Goal: Task Accomplishment & Management: Complete application form

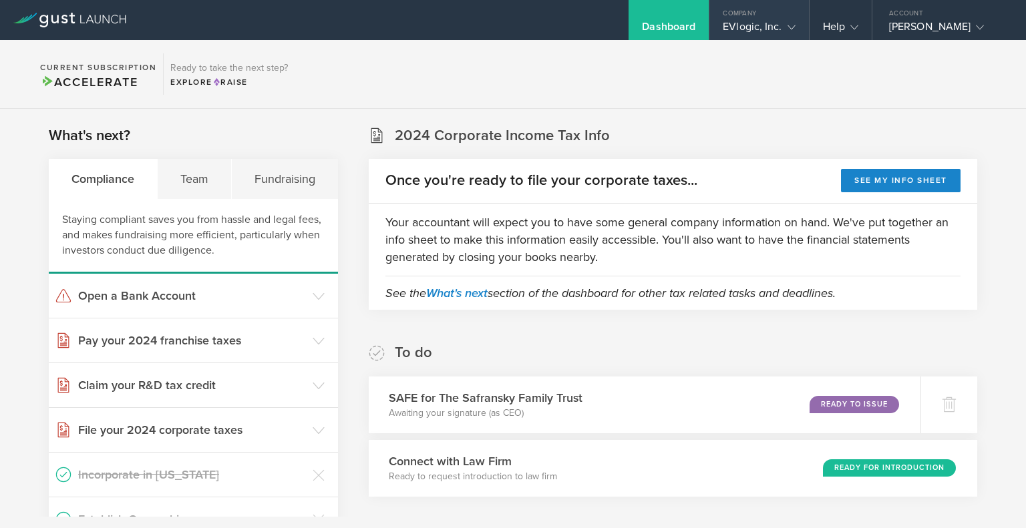
click at [723, 28] on div "EVlogic, Inc." at bounding box center [759, 30] width 72 height 20
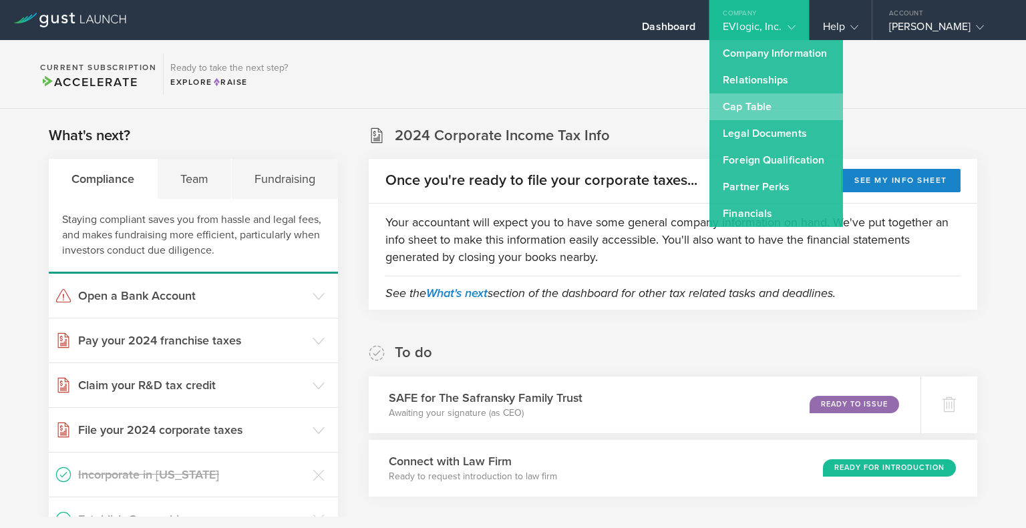
click at [727, 99] on link "Cap Table" at bounding box center [776, 107] width 134 height 27
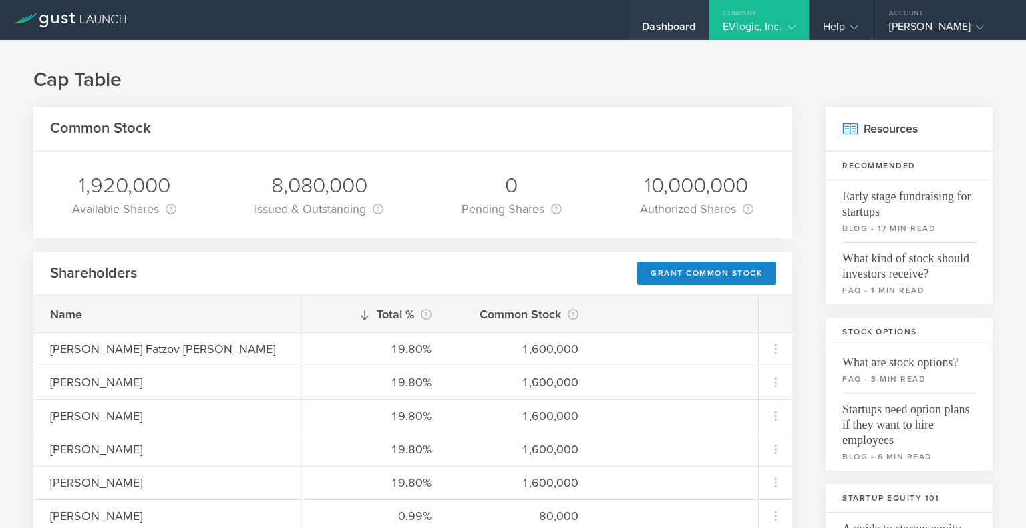
click at [663, 23] on div "Dashboard" at bounding box center [668, 30] width 53 height 20
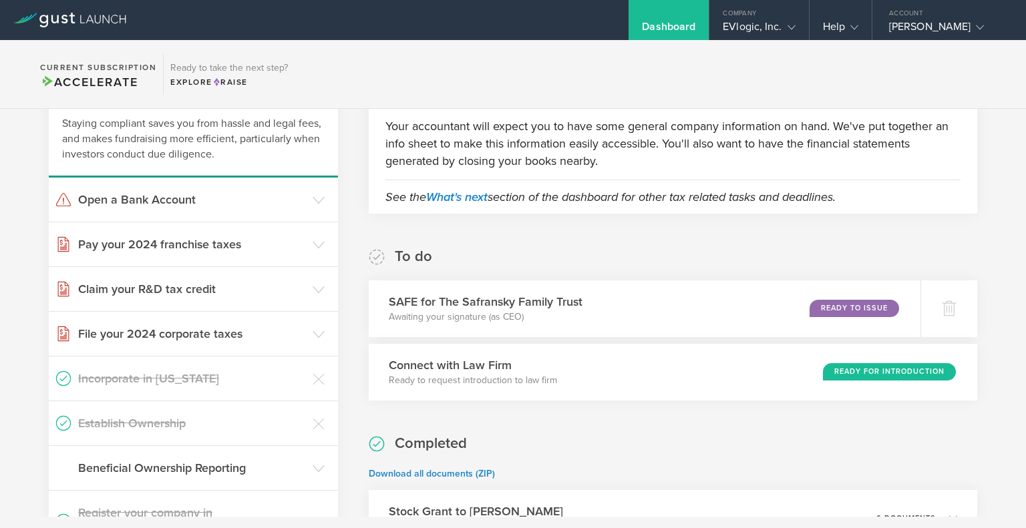
scroll to position [96, 0]
click at [863, 309] on div "Ready to Issue" at bounding box center [857, 309] width 91 height 18
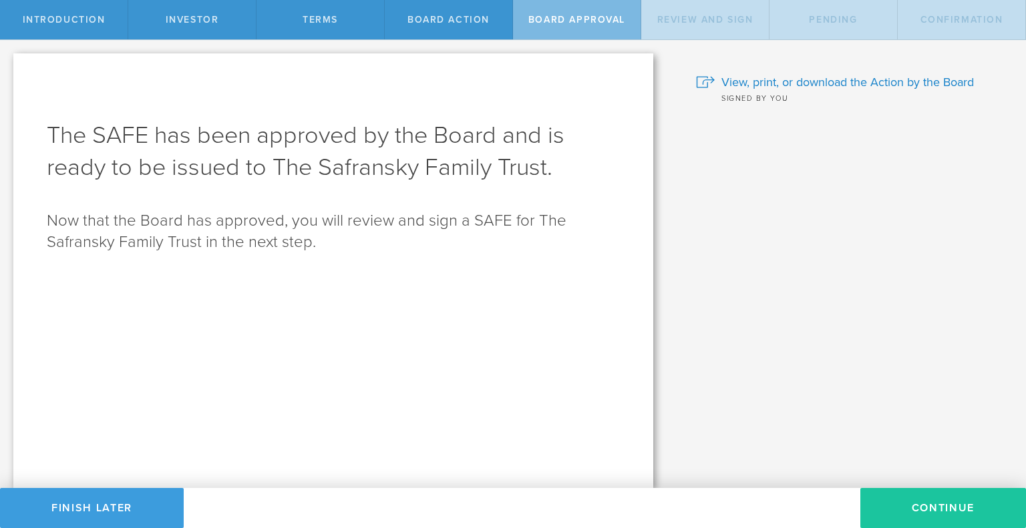
click at [947, 510] on button "Continue" at bounding box center [943, 508] width 166 height 40
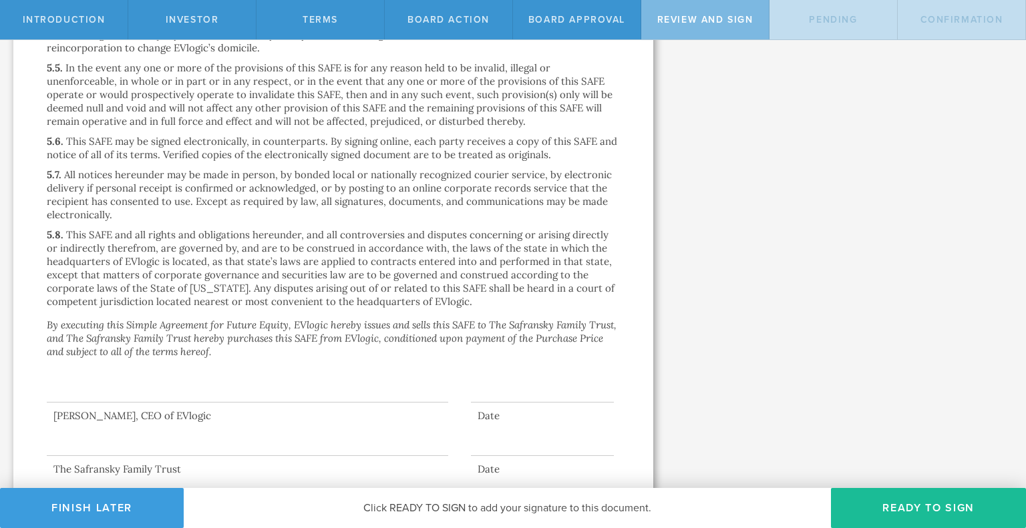
scroll to position [3006, 0]
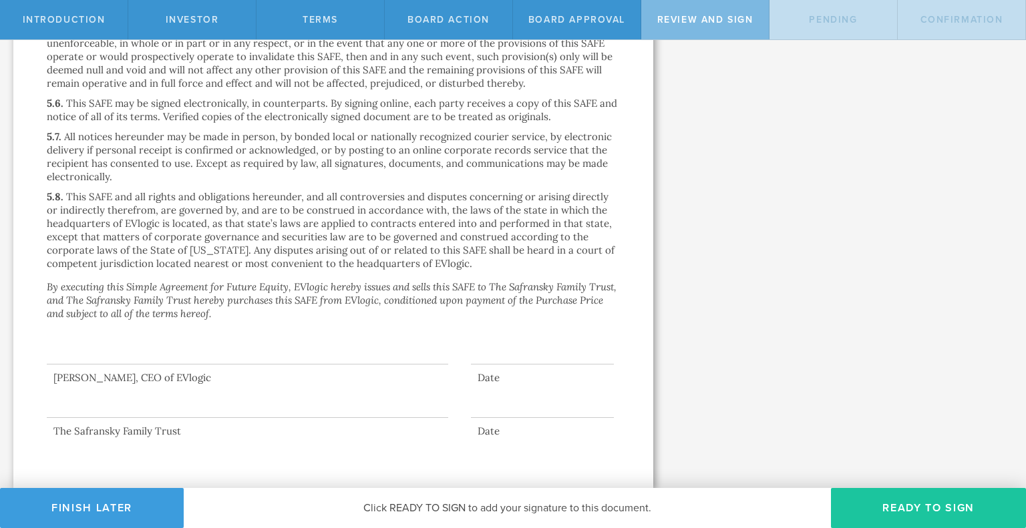
click at [883, 499] on button "Ready to Sign" at bounding box center [928, 508] width 195 height 40
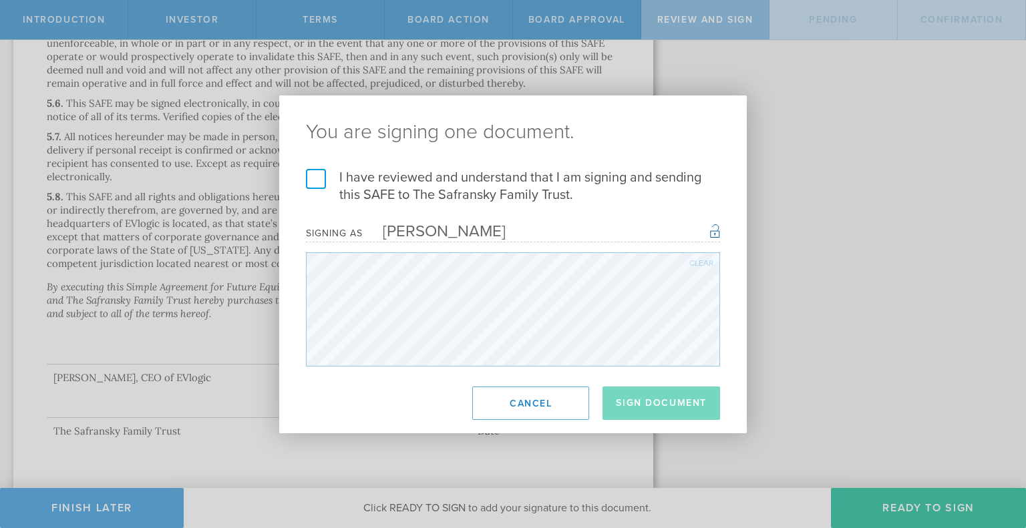
click at [315, 189] on label "I have reviewed and understand that I am signing and sending this SAFE to The S…" at bounding box center [513, 186] width 414 height 35
click at [0, 0] on input "I have reviewed and understand that I am signing and sending this SAFE to The S…" at bounding box center [0, 0] width 0 height 0
click at [670, 400] on button "Sign Document" at bounding box center [662, 403] width 118 height 33
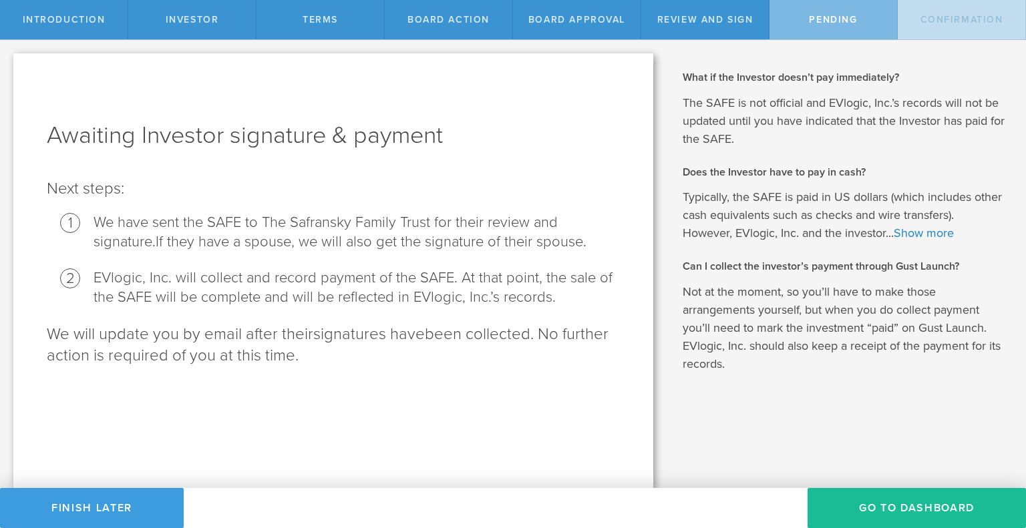
scroll to position [0, 0]
click at [899, 504] on button "Go To Dashboard" at bounding box center [917, 508] width 218 height 40
